Goal: Task Accomplishment & Management: Complete application form

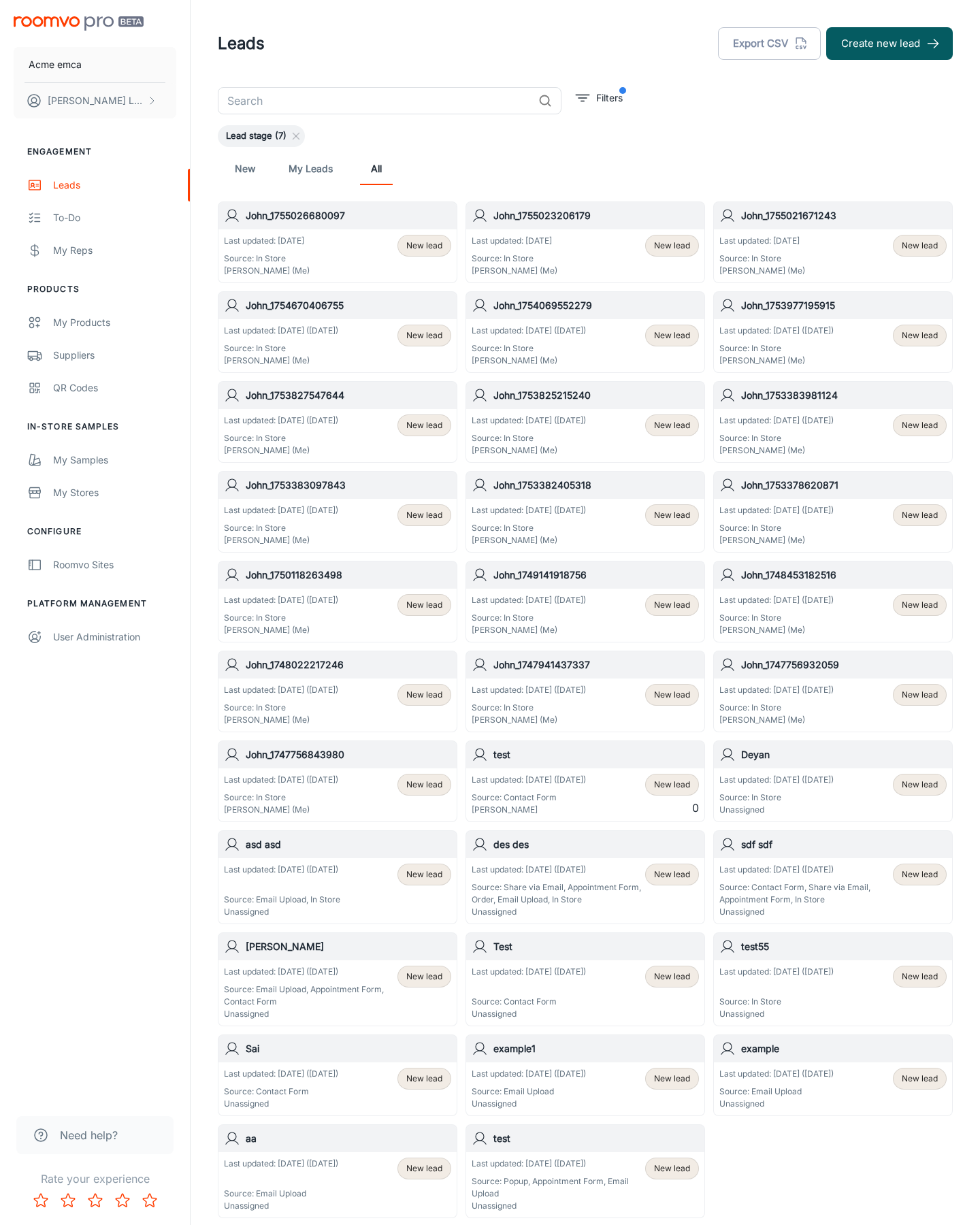
click at [889, 44] on button "Create new lead" at bounding box center [889, 44] width 127 height 33
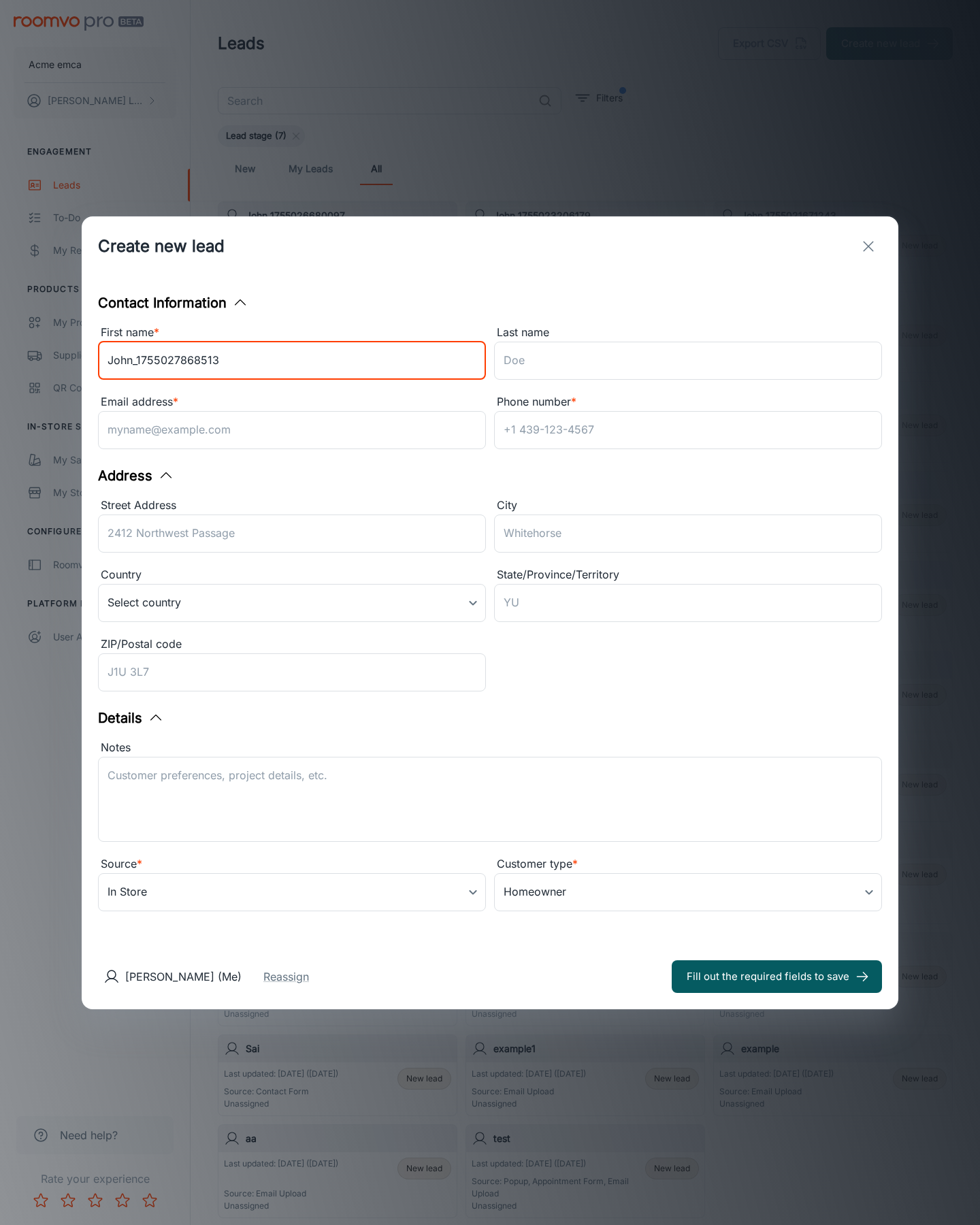
type input "John_1755027868513"
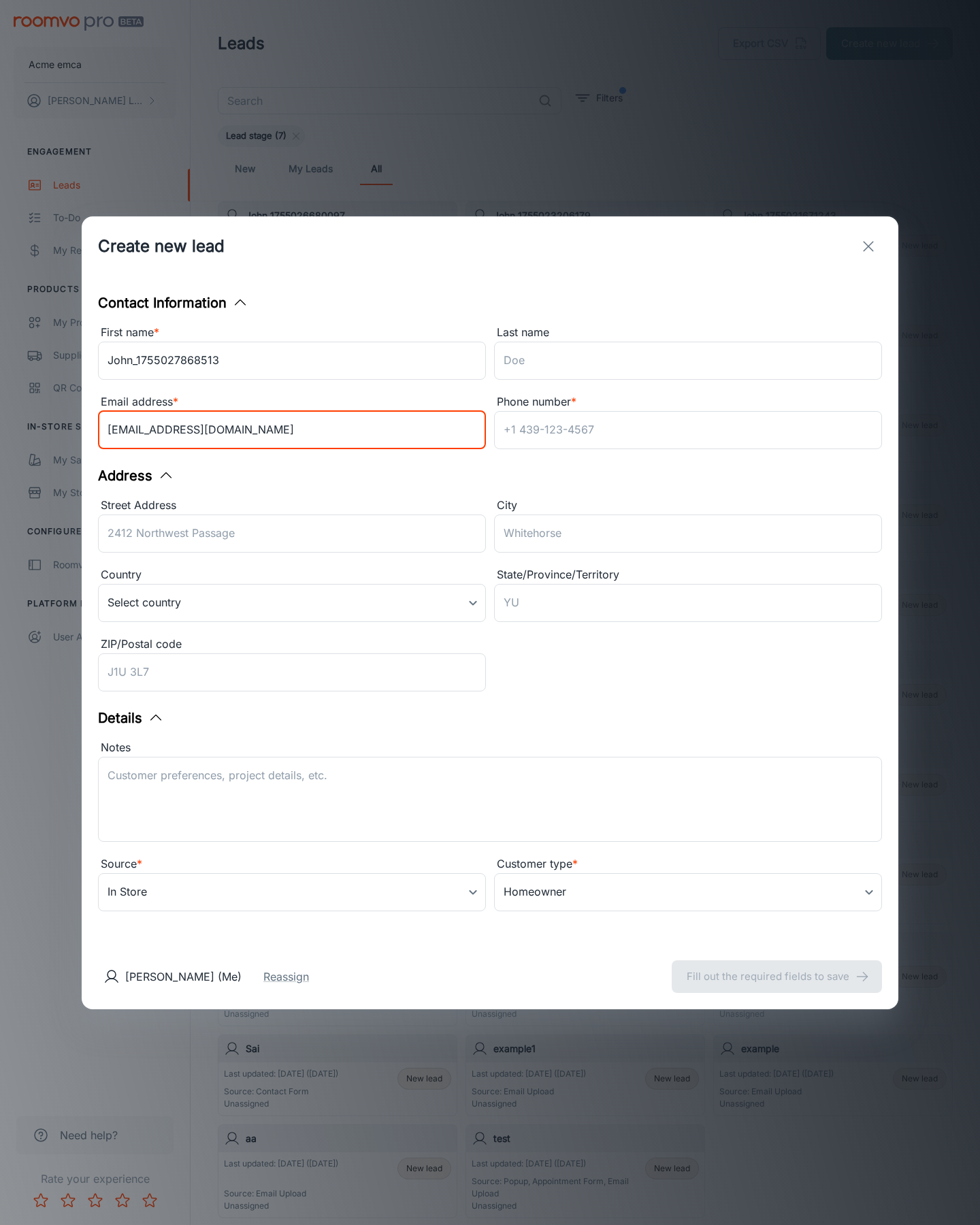
type input "[EMAIL_ADDRESS][DOMAIN_NAME]"
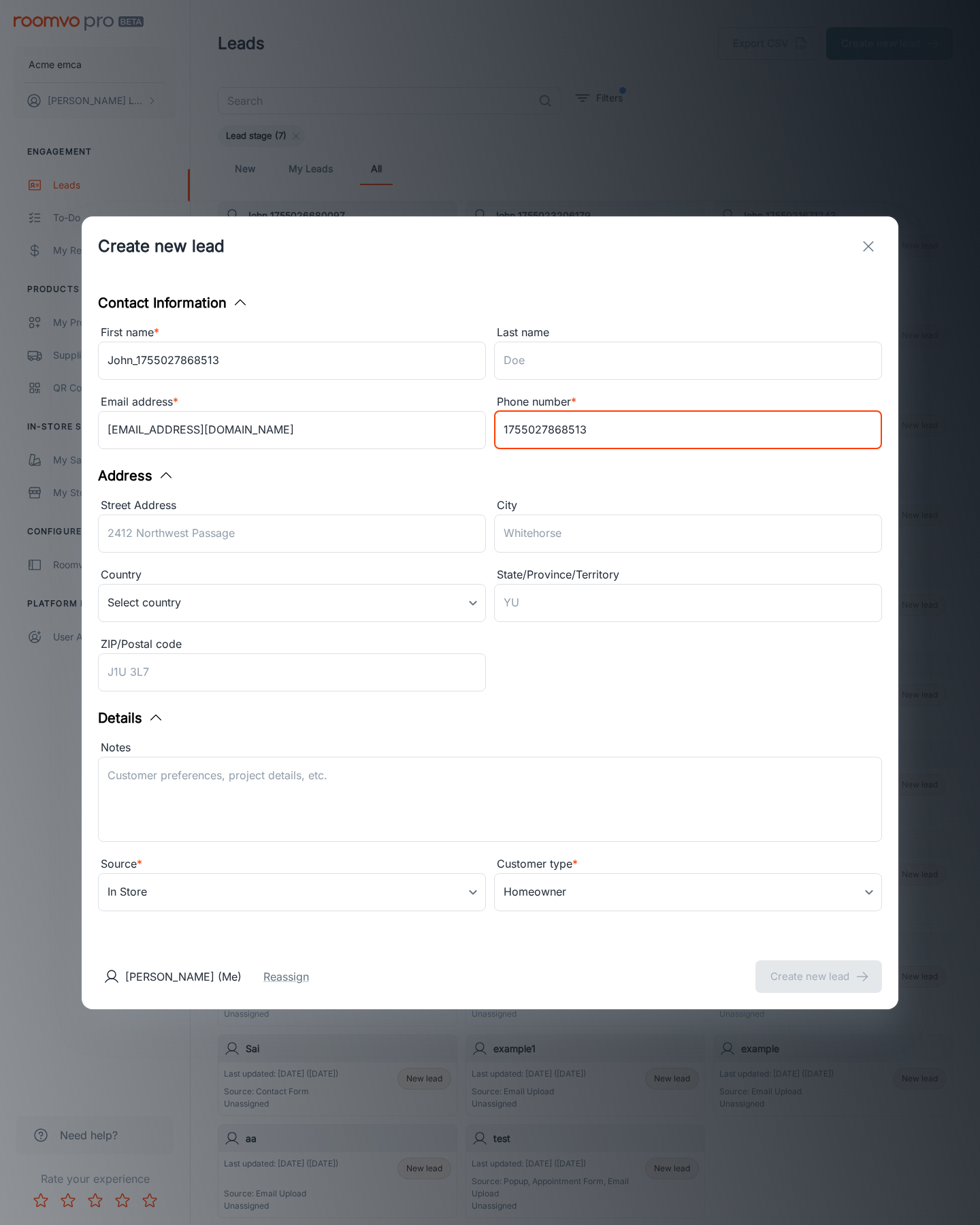
type input "1755027868513"
click at [819, 976] on button "Create new lead" at bounding box center [819, 977] width 127 height 33
